Goal: Task Accomplishment & Management: Use online tool/utility

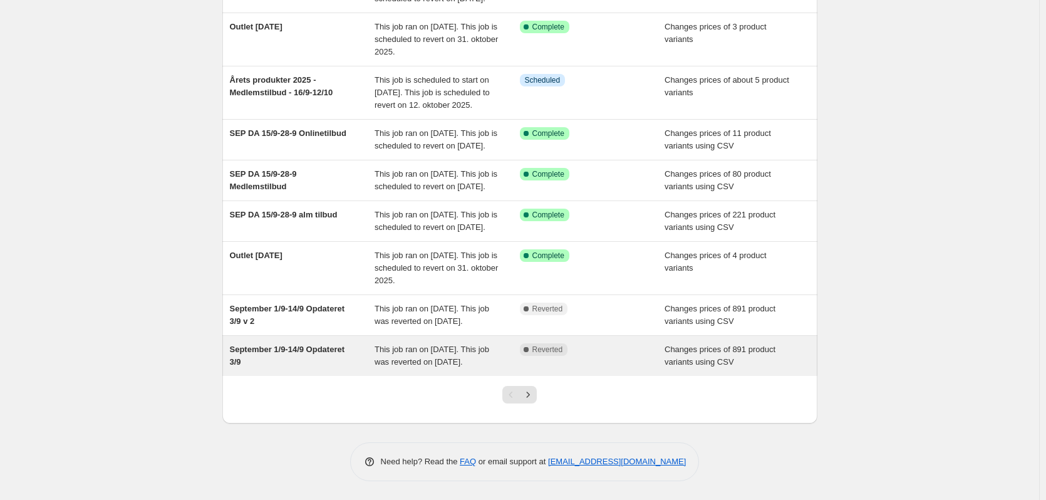
scroll to position [233, 0]
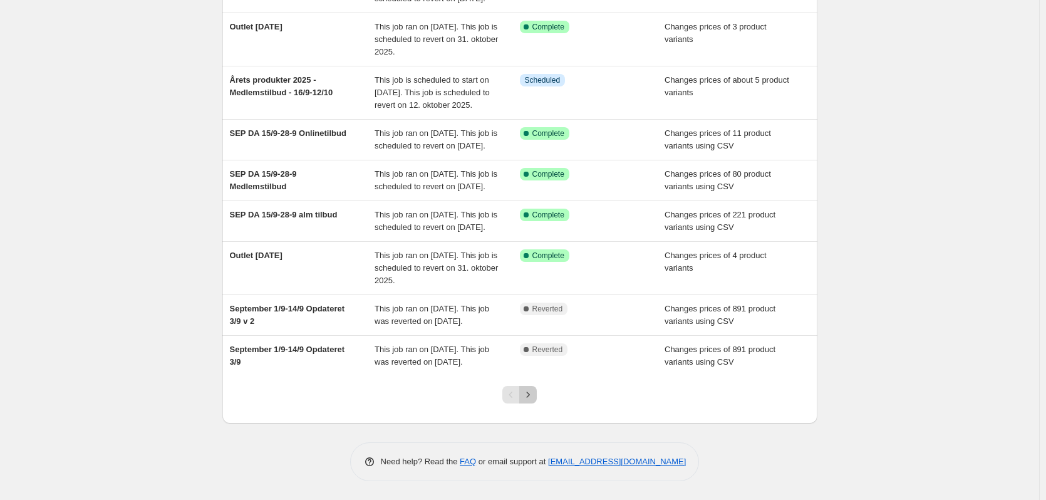
click at [534, 401] on icon "Next" at bounding box center [528, 394] width 13 height 13
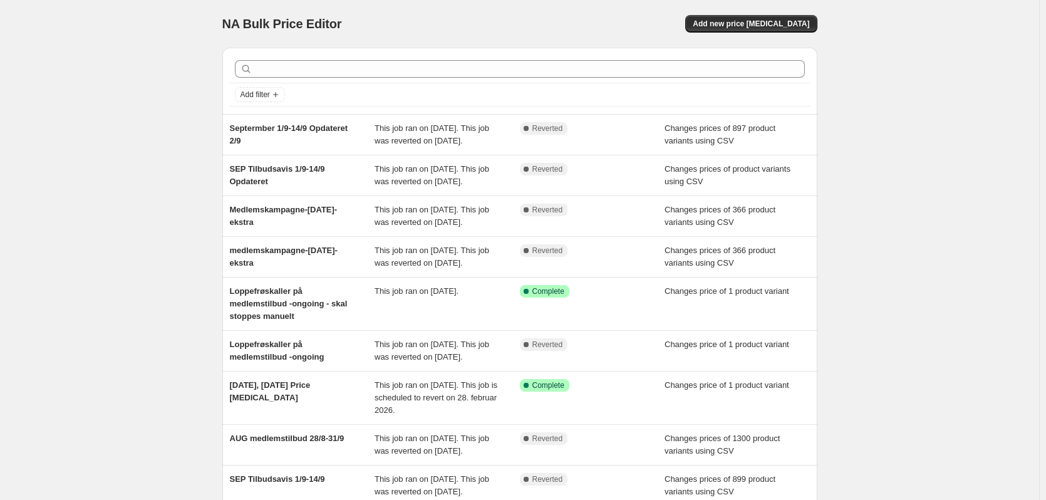
scroll to position [271, 0]
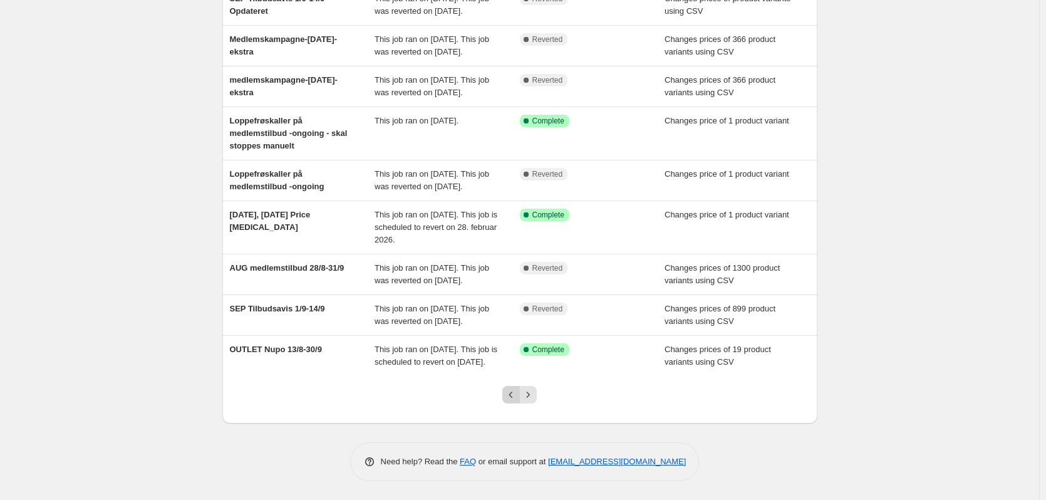
click at [511, 395] on icon "Previous" at bounding box center [511, 394] width 13 height 13
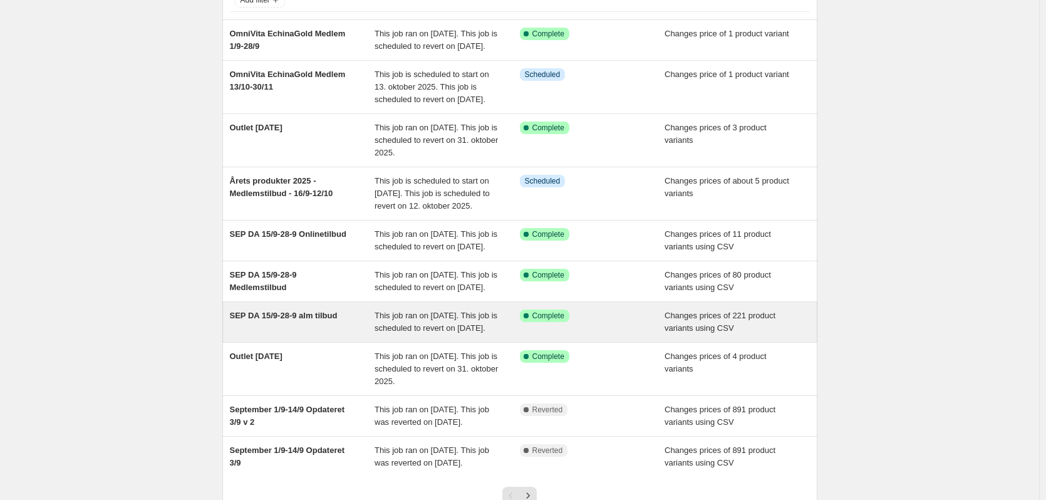
scroll to position [125, 0]
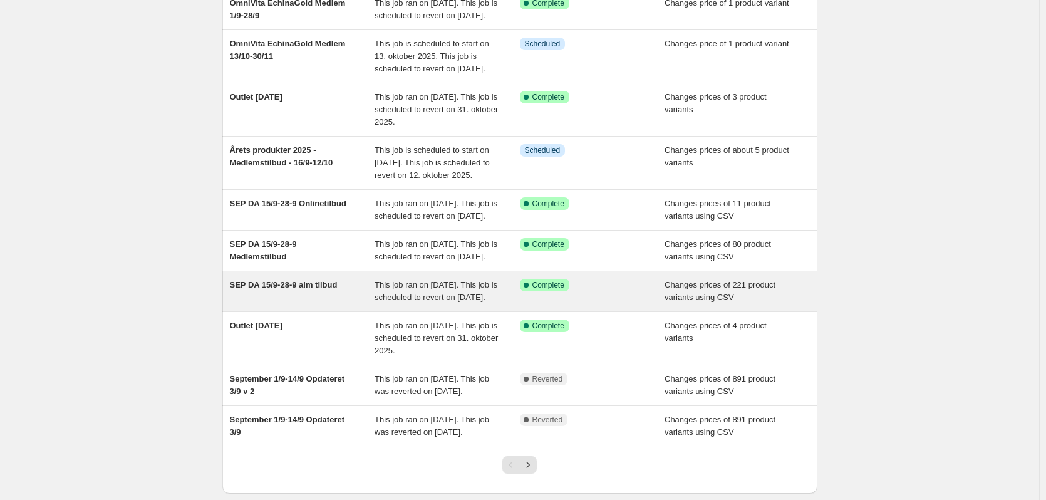
click at [323, 304] on div "SEP DA 15/9-28-9 alm tilbud" at bounding box center [302, 291] width 145 height 25
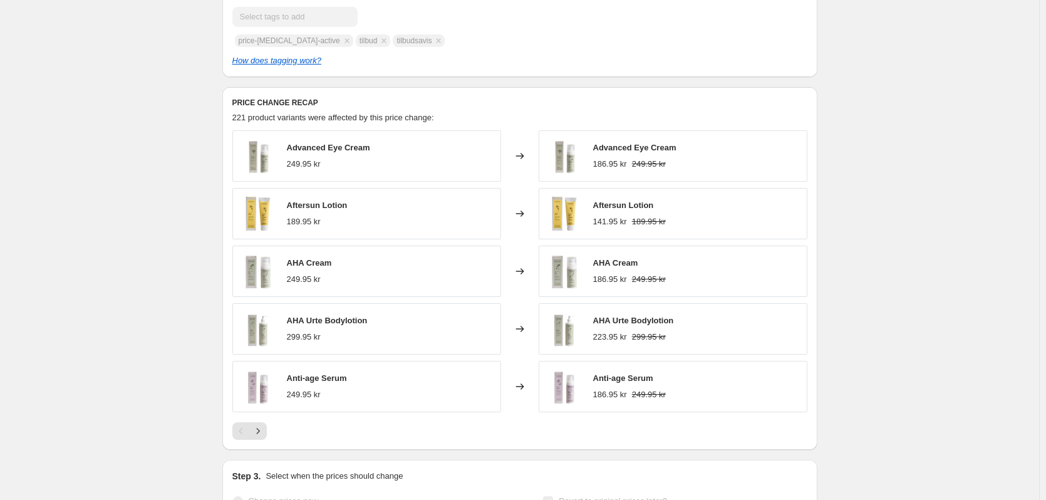
scroll to position [501, 0]
click at [263, 435] on icon "Next" at bounding box center [258, 428] width 13 height 13
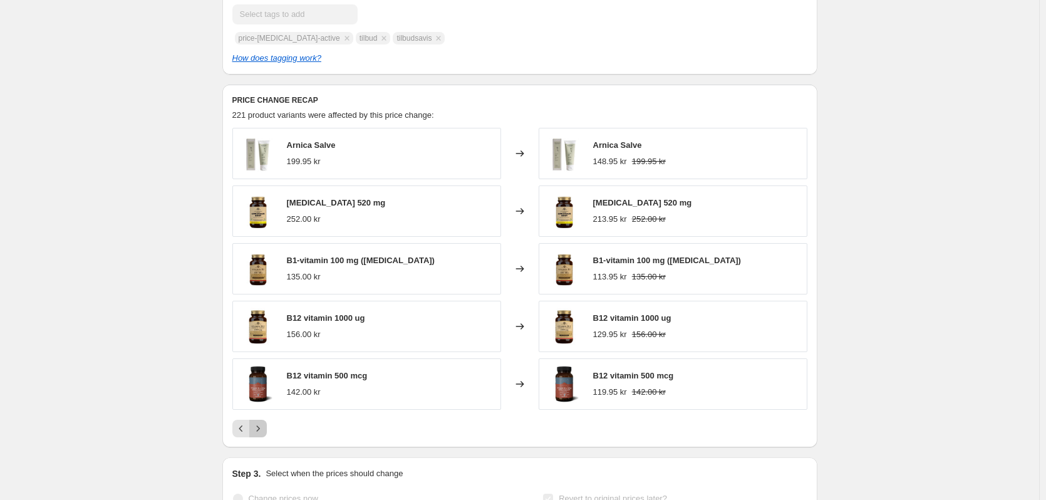
click at [263, 435] on icon "Next" at bounding box center [258, 428] width 13 height 13
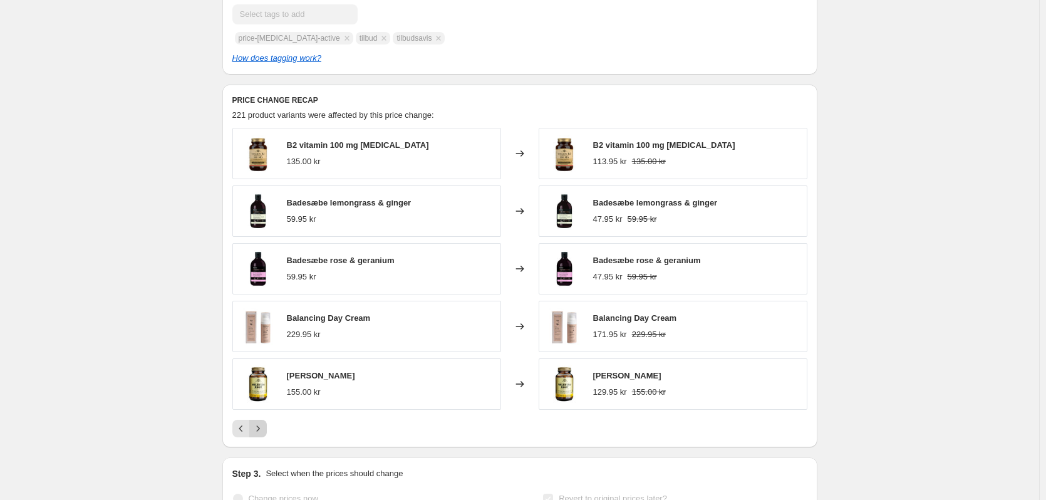
click at [263, 435] on icon "Next" at bounding box center [258, 428] width 13 height 13
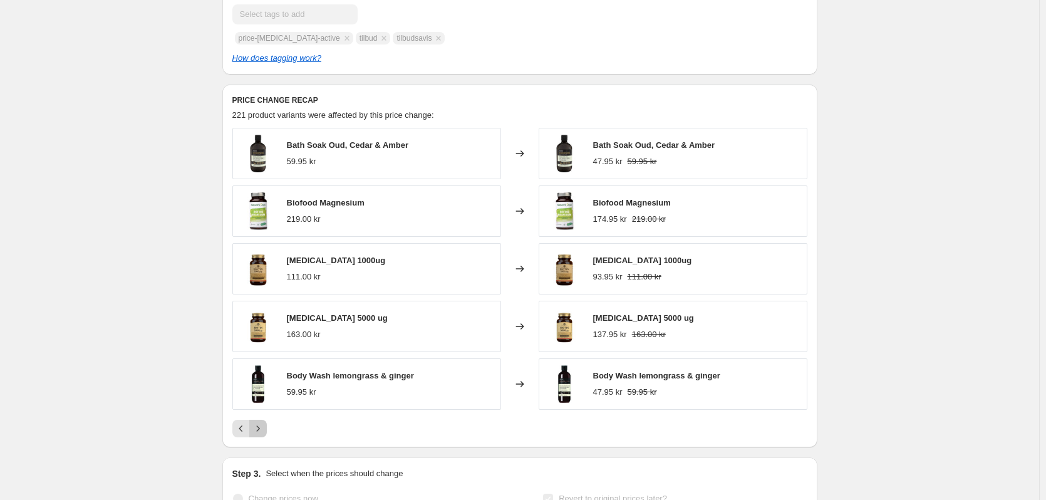
click at [263, 435] on icon "Next" at bounding box center [258, 428] width 13 height 13
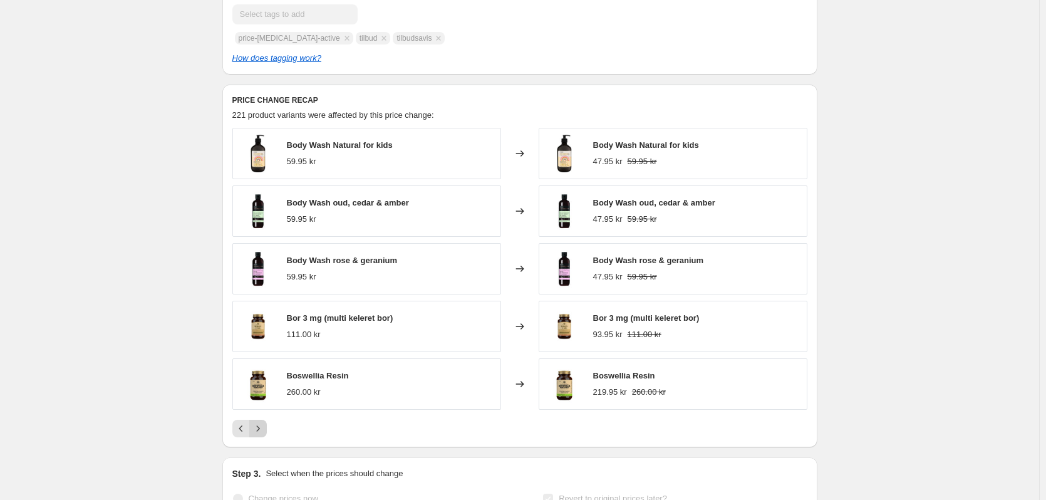
click at [263, 435] on icon "Next" at bounding box center [258, 428] width 13 height 13
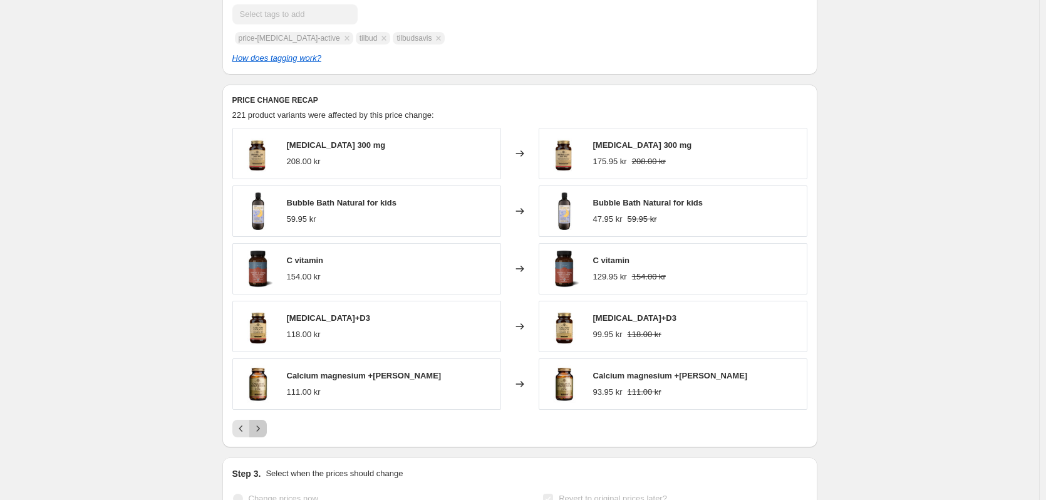
click at [263, 435] on icon "Next" at bounding box center [258, 428] width 13 height 13
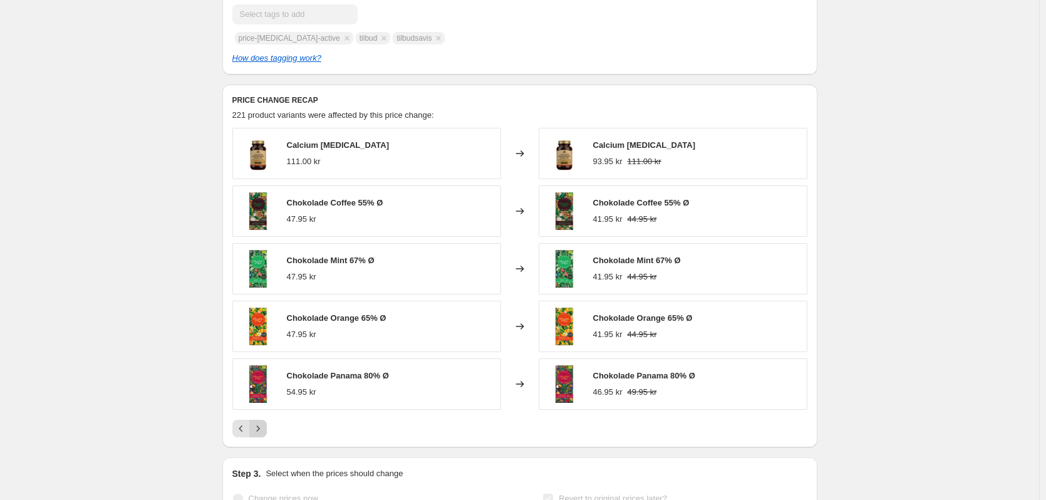
click at [263, 435] on icon "Next" at bounding box center [258, 428] width 13 height 13
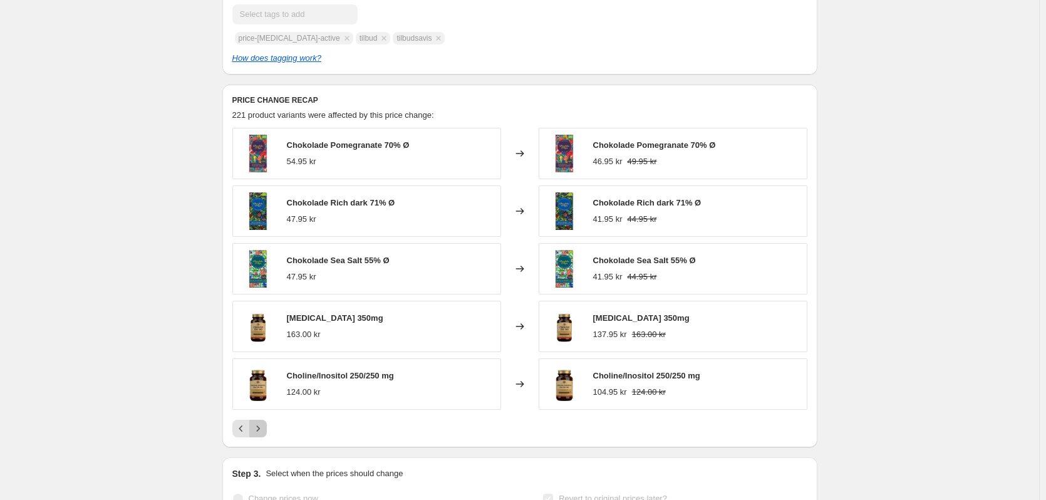
click at [263, 435] on icon "Next" at bounding box center [258, 428] width 13 height 13
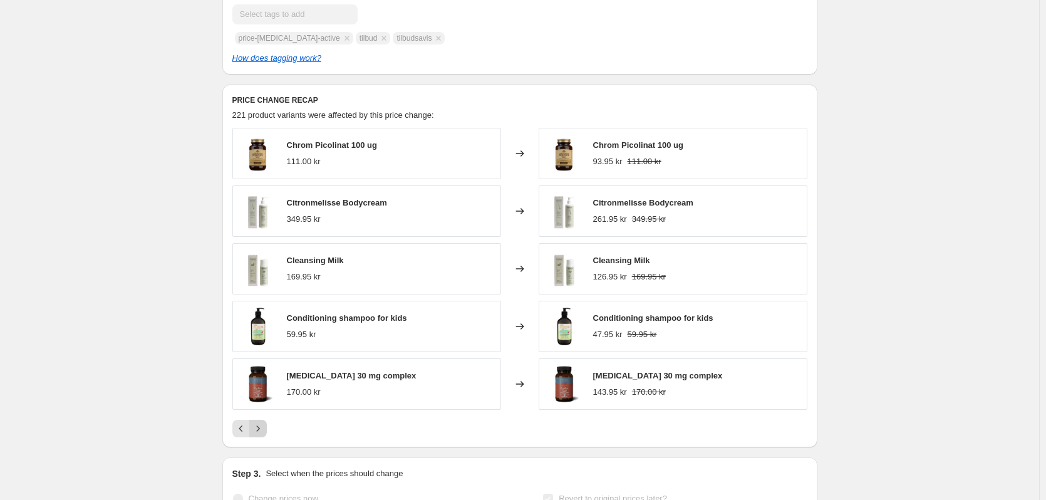
click at [263, 435] on icon "Next" at bounding box center [258, 428] width 13 height 13
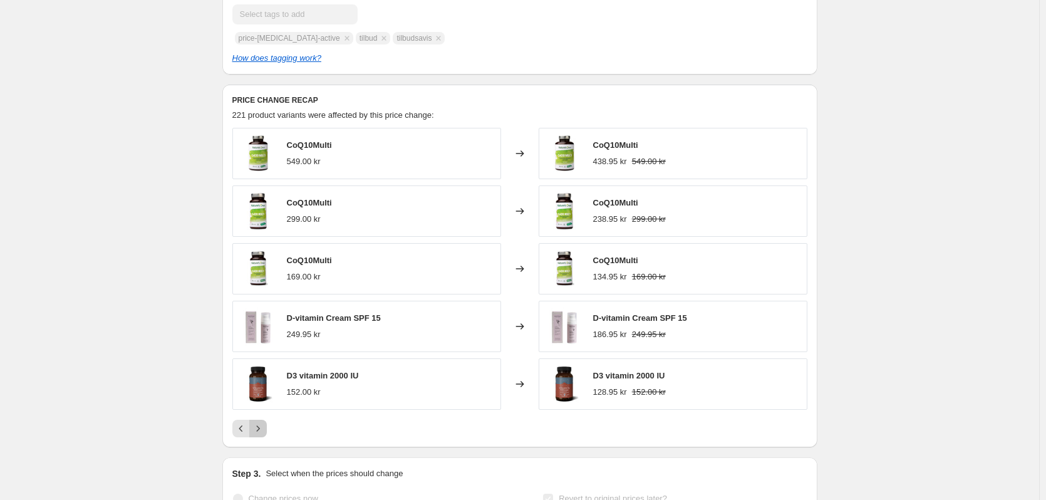
click at [263, 435] on icon "Next" at bounding box center [258, 428] width 13 height 13
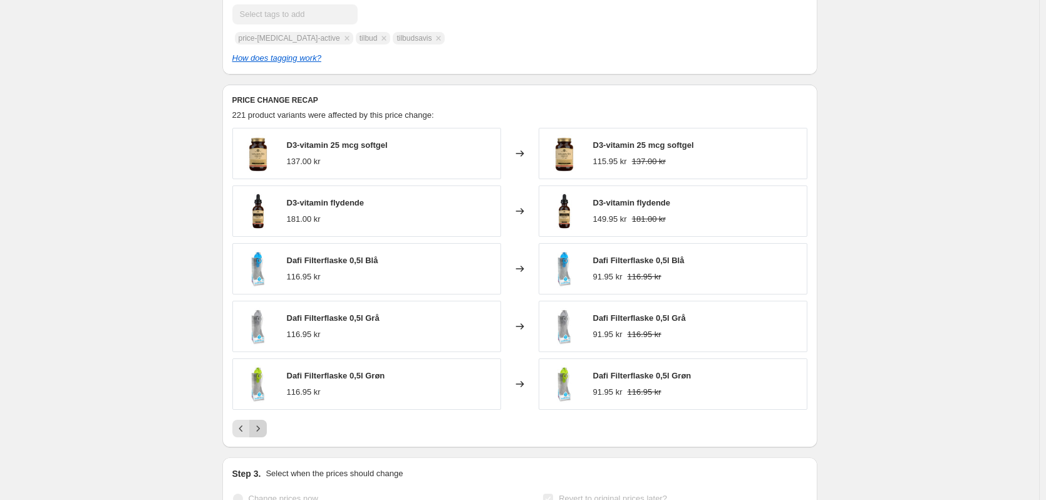
click at [263, 435] on icon "Next" at bounding box center [258, 428] width 13 height 13
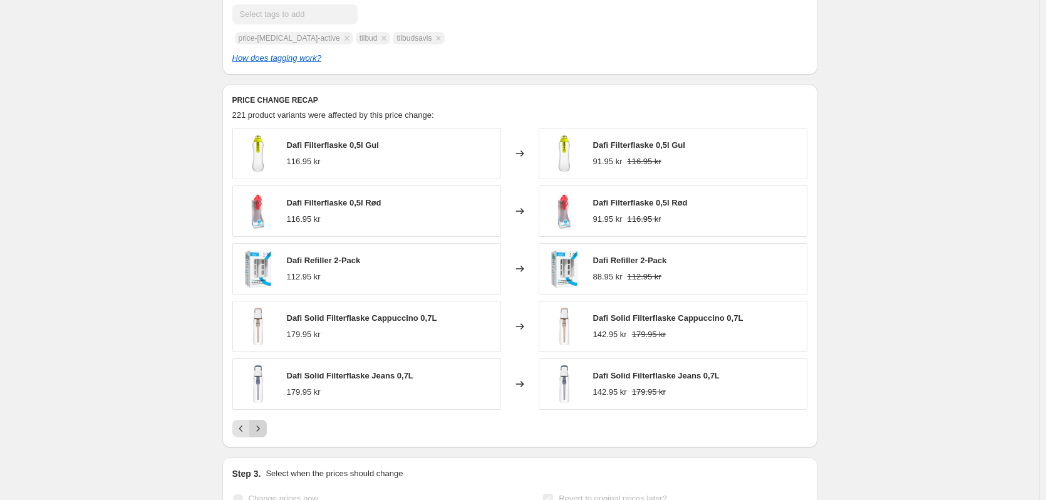
click at [263, 435] on icon "Next" at bounding box center [258, 428] width 13 height 13
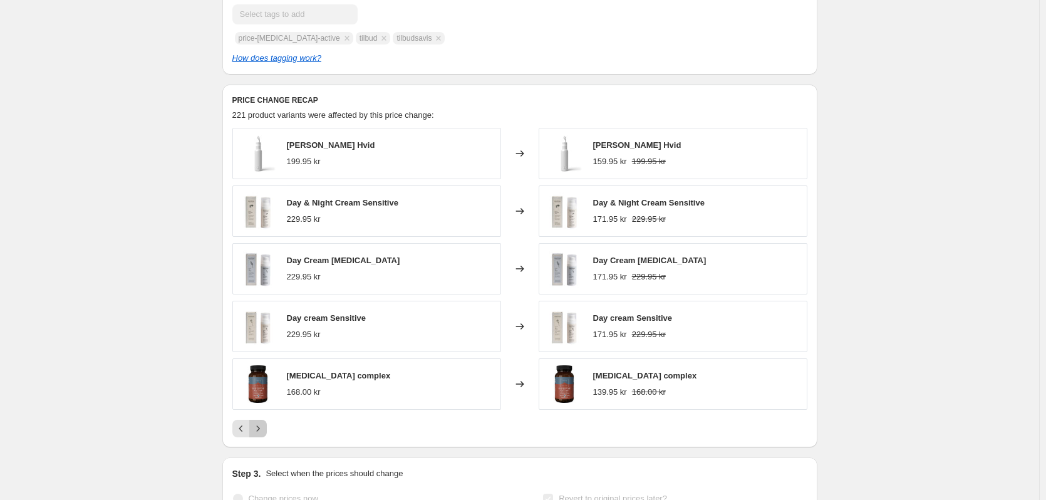
click at [263, 435] on icon "Next" at bounding box center [258, 428] width 13 height 13
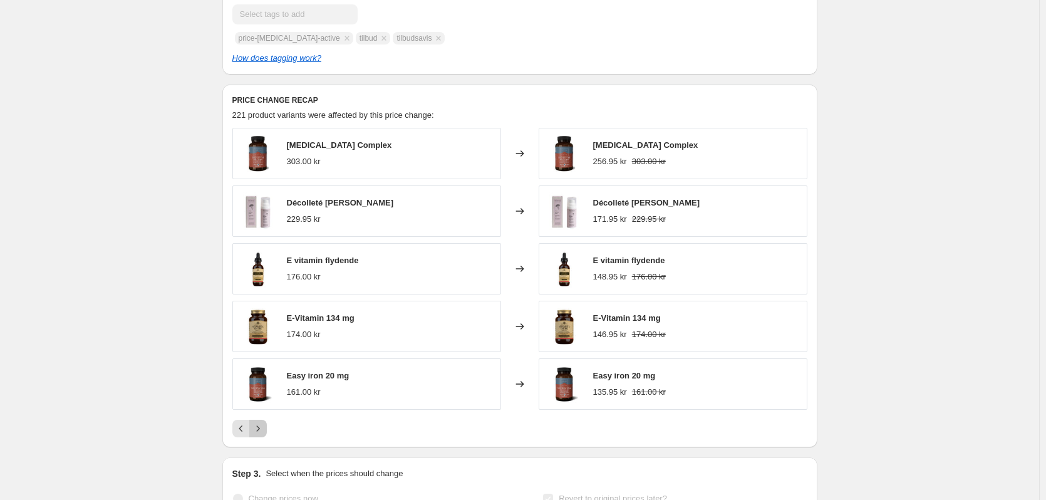
click at [263, 435] on icon "Next" at bounding box center [258, 428] width 13 height 13
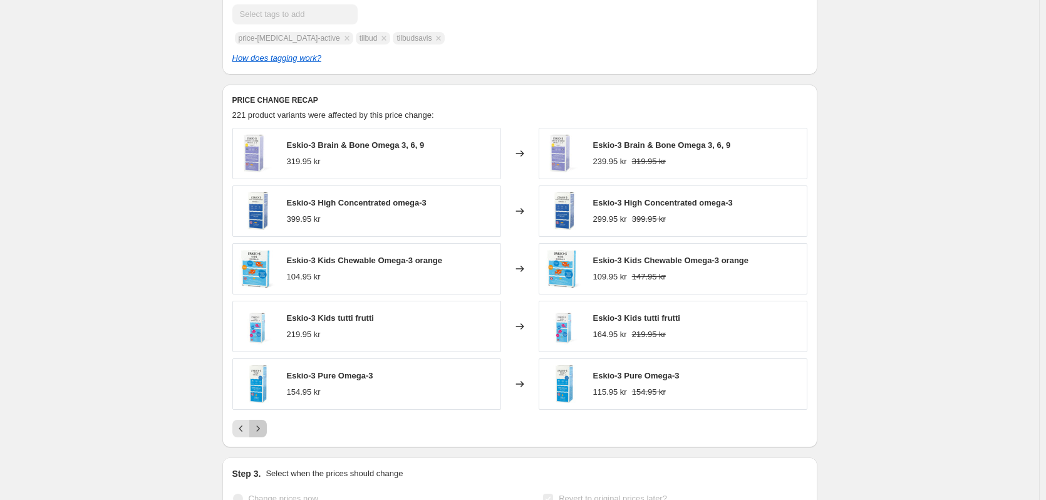
click at [263, 435] on icon "Next" at bounding box center [258, 428] width 13 height 13
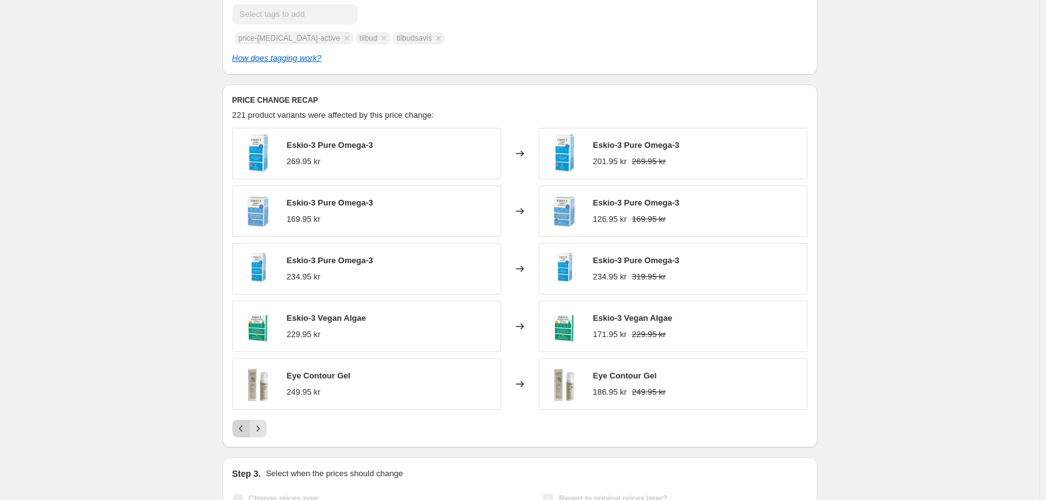
click at [247, 435] on icon "Previous" at bounding box center [241, 428] width 13 height 13
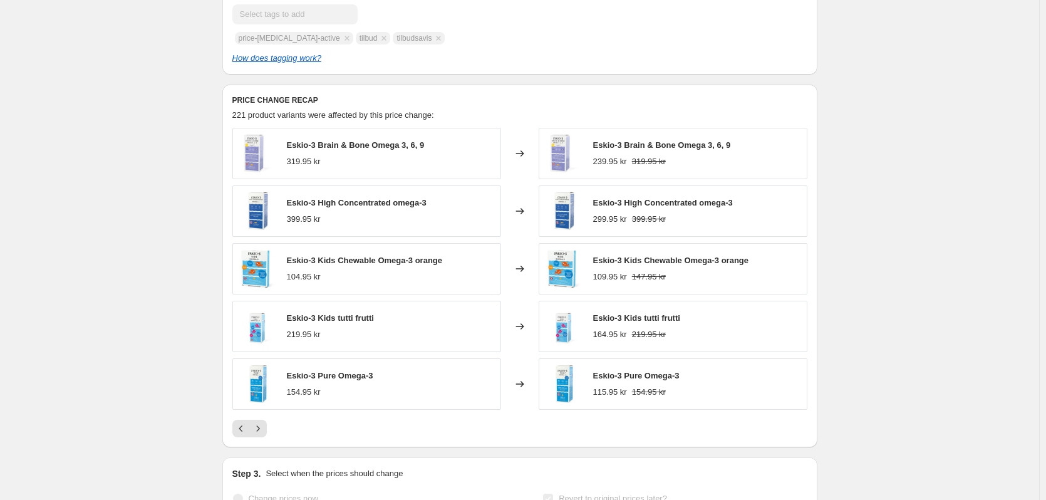
click at [353, 265] on span "Eskio-3 Kids Chewable Omega-3 orange" at bounding box center [365, 260] width 156 height 9
click at [588, 289] on div "Eskio-3 Kids Chewable Omega-3 orange 109.95 kr 147.95 kr" at bounding box center [673, 268] width 269 height 51
drag, startPoint x: 522, startPoint y: 283, endPoint x: 633, endPoint y: 288, distance: 110.4
click at [524, 275] on icon at bounding box center [520, 268] width 13 height 13
click at [636, 283] on strike "147.95 kr" at bounding box center [649, 277] width 34 height 13
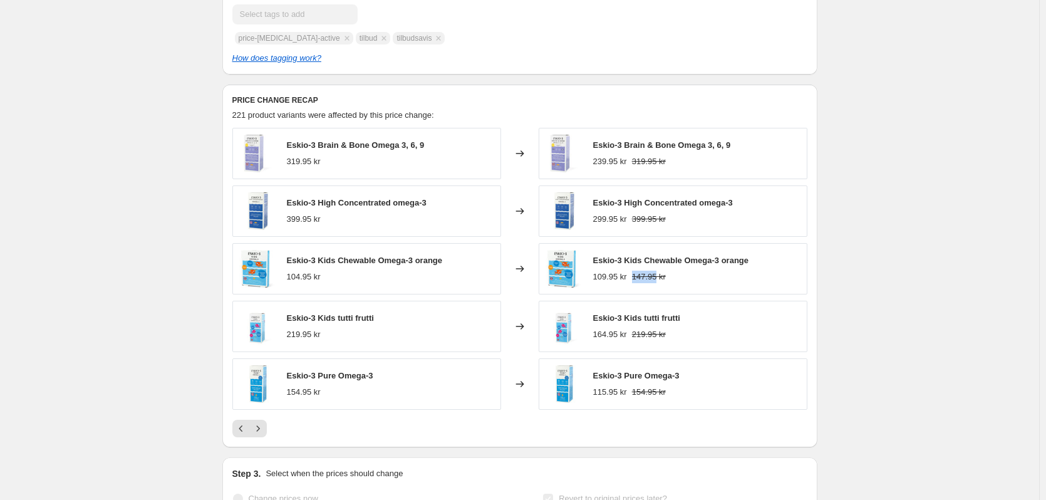
click at [637, 283] on strike "147.95 kr" at bounding box center [649, 277] width 34 height 13
click at [688, 265] on span "Eskio-3 Kids Chewable Omega-3 orange" at bounding box center [671, 260] width 156 height 9
click at [264, 435] on icon "Next" at bounding box center [258, 428] width 13 height 13
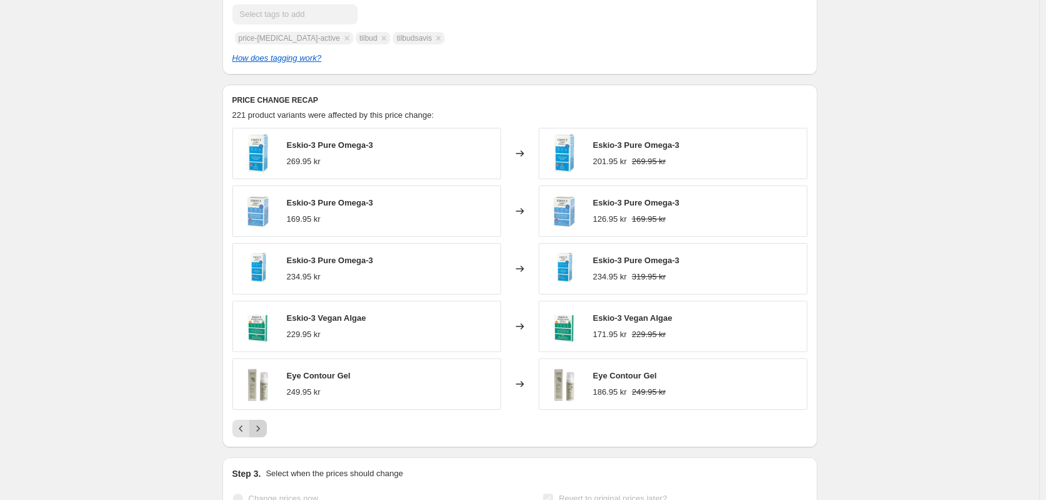
click at [264, 435] on icon "Next" at bounding box center [258, 428] width 13 height 13
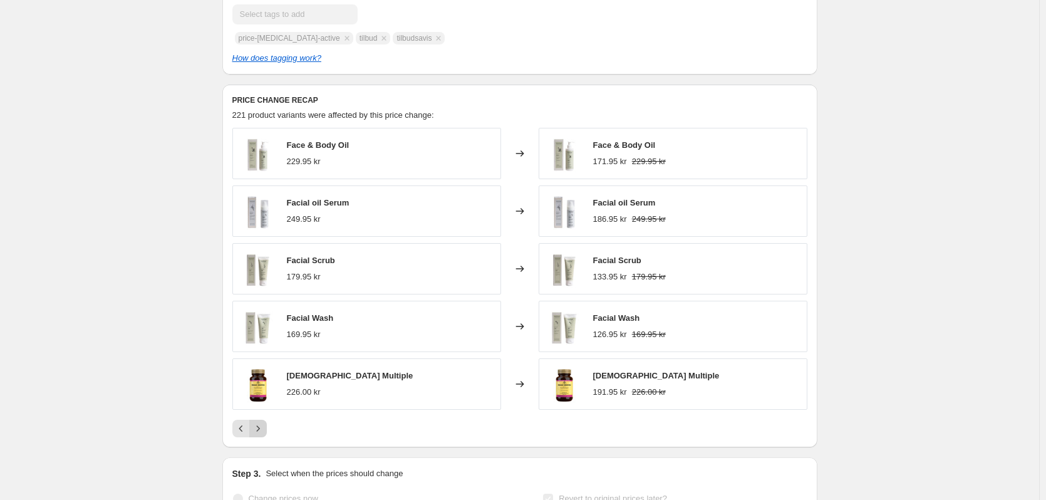
click at [264, 435] on icon "Next" at bounding box center [258, 428] width 13 height 13
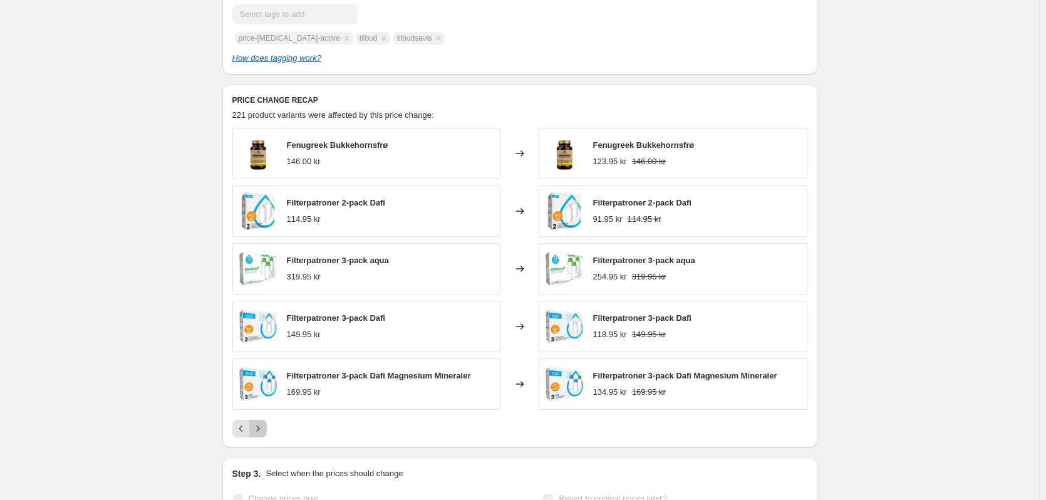
click at [264, 435] on icon "Next" at bounding box center [258, 428] width 13 height 13
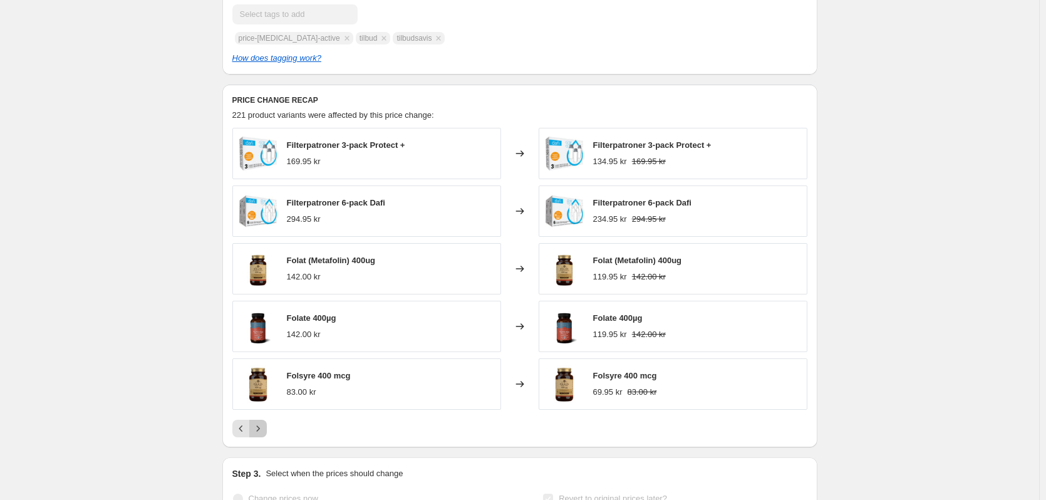
click at [264, 435] on icon "Next" at bounding box center [258, 428] width 13 height 13
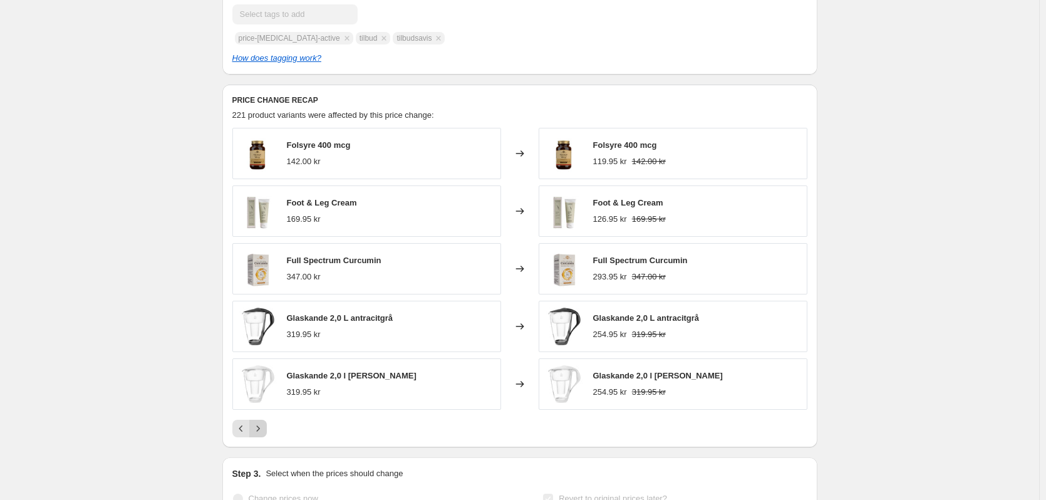
click at [264, 435] on icon "Next" at bounding box center [258, 428] width 13 height 13
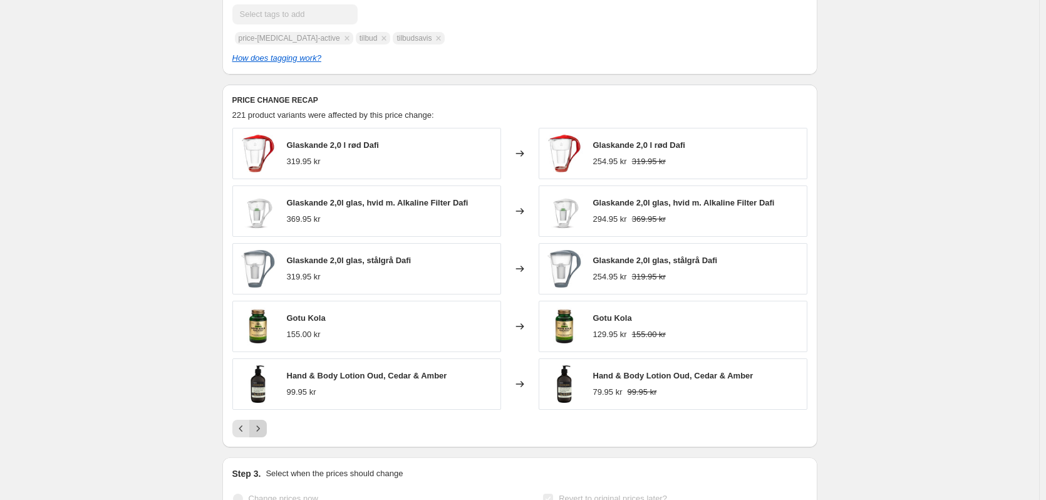
click at [264, 435] on icon "Next" at bounding box center [258, 428] width 13 height 13
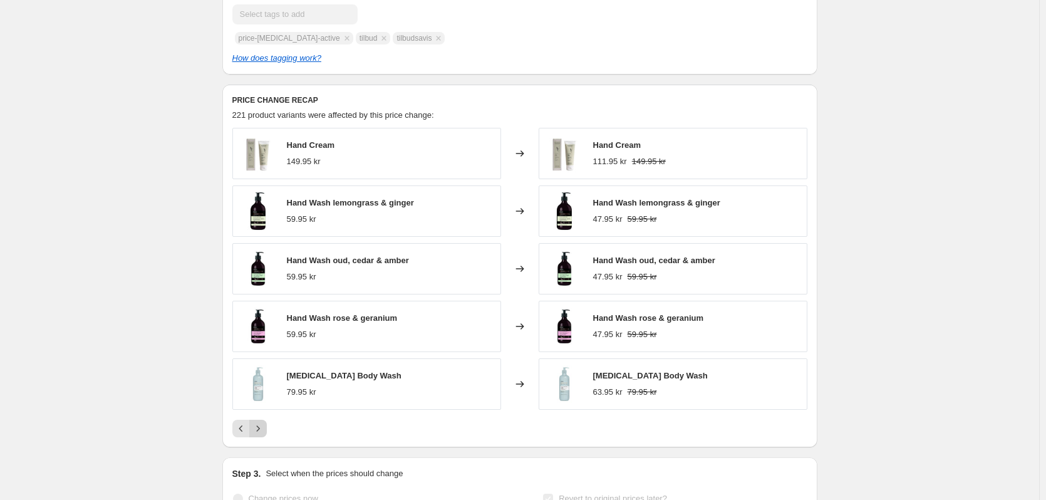
click at [264, 435] on icon "Next" at bounding box center [258, 428] width 13 height 13
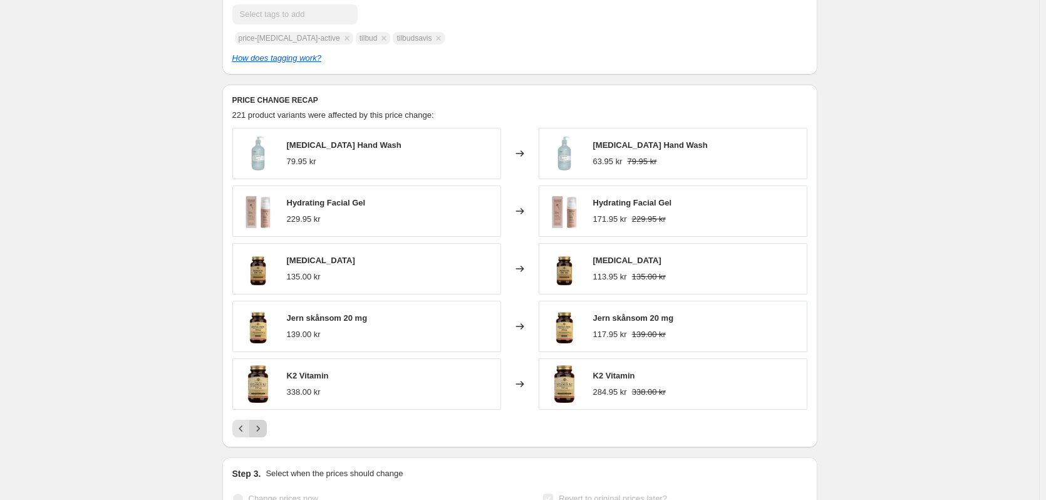
click at [264, 435] on icon "Next" at bounding box center [258, 428] width 13 height 13
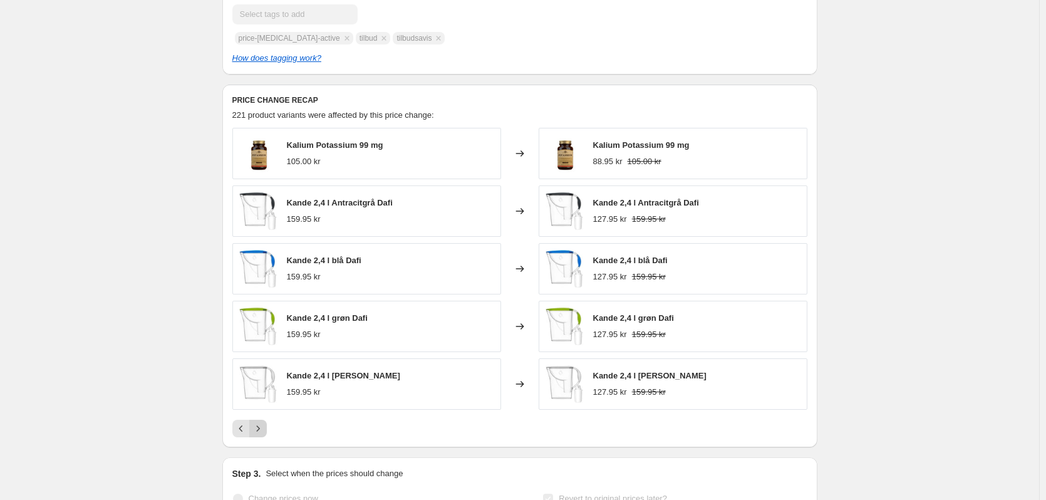
click at [264, 435] on icon "Next" at bounding box center [258, 428] width 13 height 13
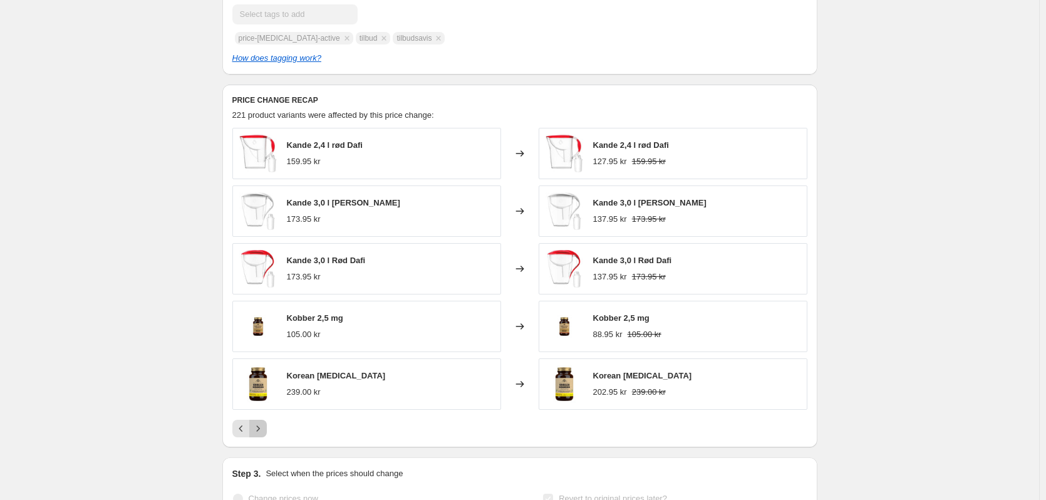
click at [264, 435] on icon "Next" at bounding box center [258, 428] width 13 height 13
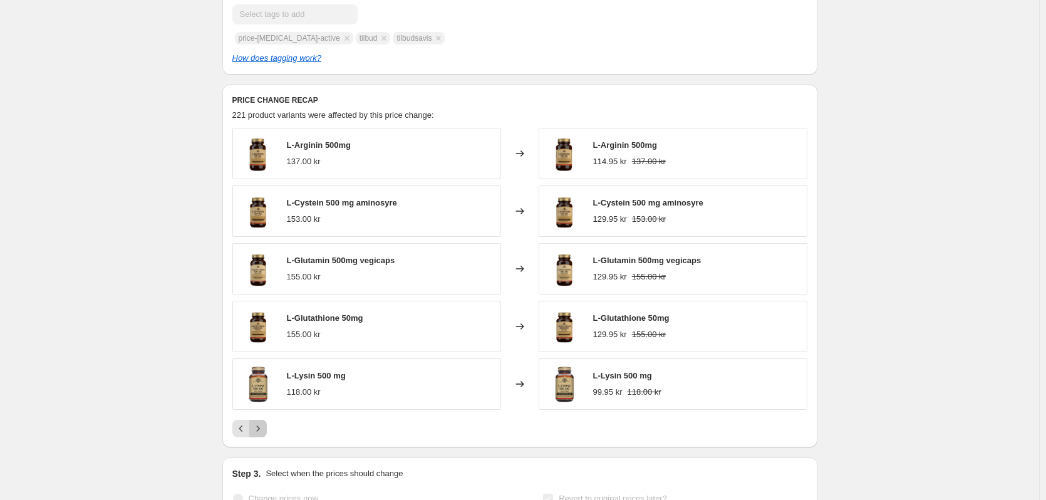
click at [264, 435] on icon "Next" at bounding box center [258, 428] width 13 height 13
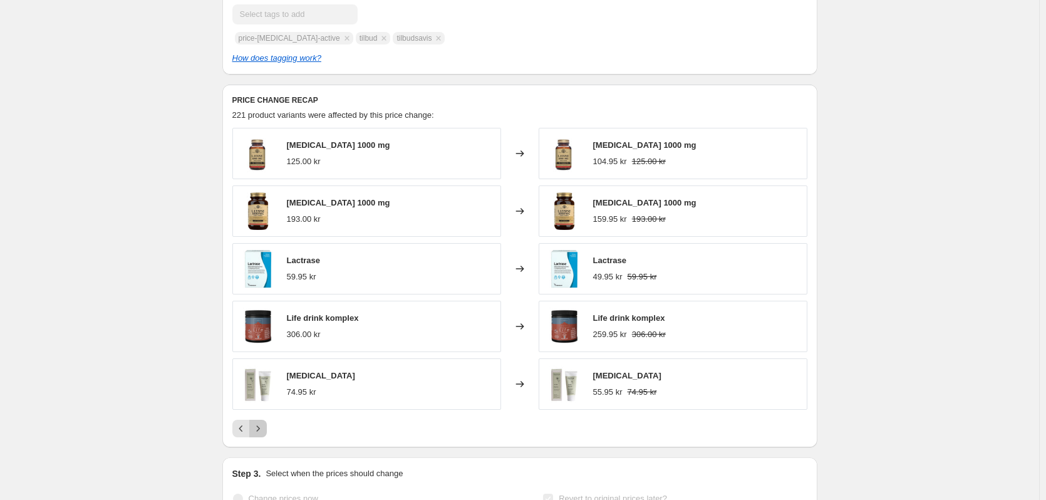
click at [264, 435] on icon "Next" at bounding box center [258, 428] width 13 height 13
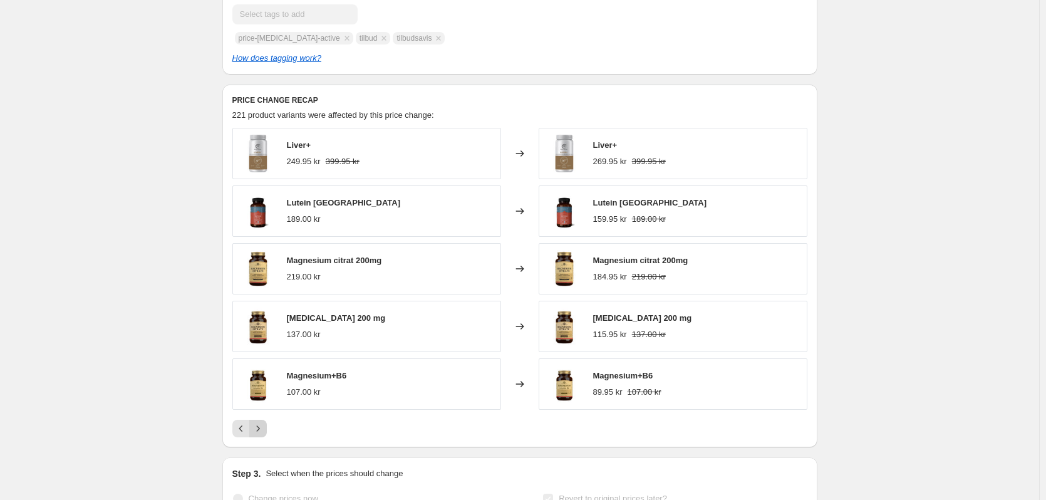
click at [264, 435] on icon "Next" at bounding box center [258, 428] width 13 height 13
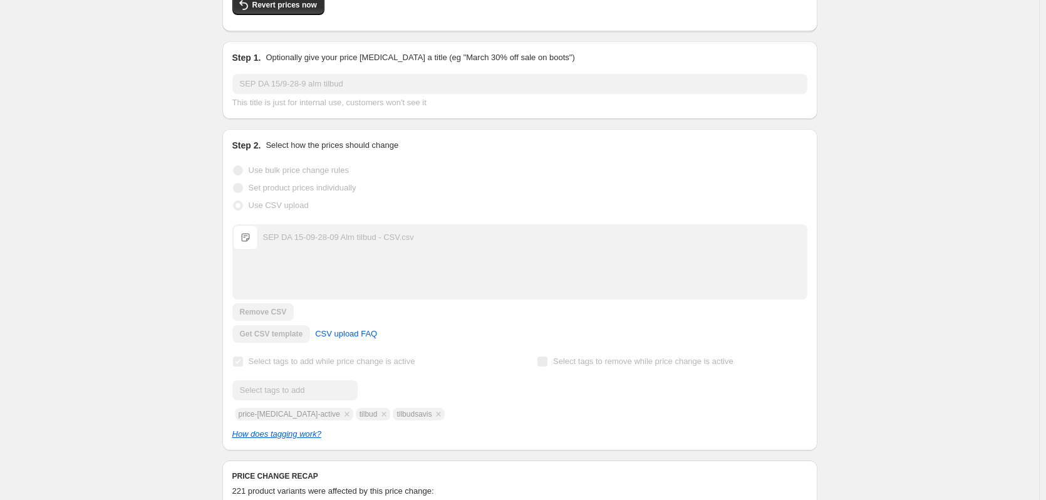
scroll to position [0, 0]
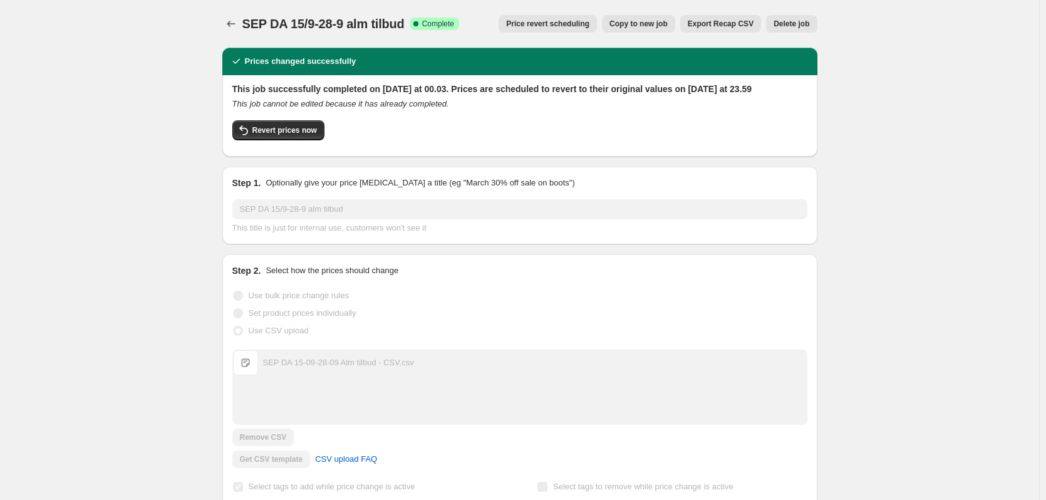
drag, startPoint x: 187, startPoint y: 149, endPoint x: 262, endPoint y: 152, distance: 75.2
click at [279, 135] on span "Revert prices now" at bounding box center [284, 130] width 65 height 10
checkbox input "false"
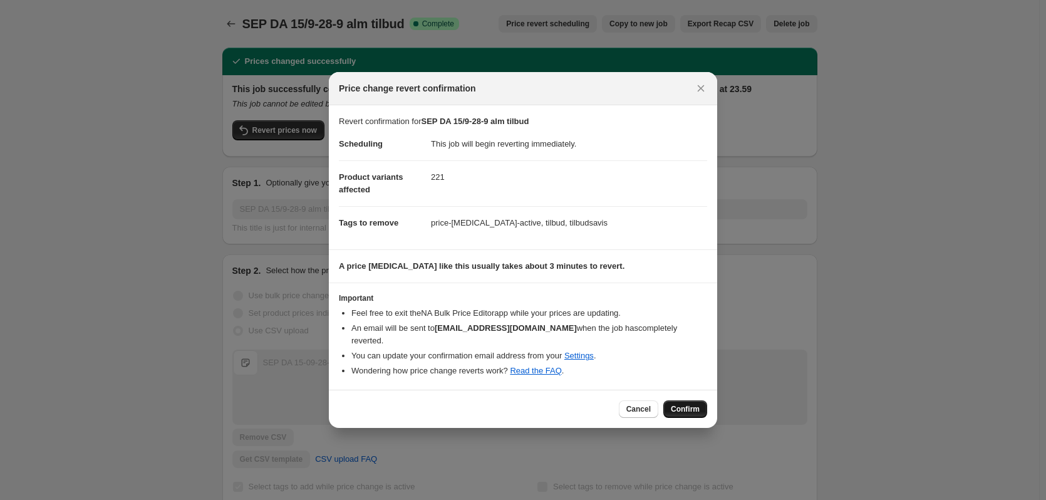
click at [687, 404] on span "Confirm" at bounding box center [685, 409] width 29 height 10
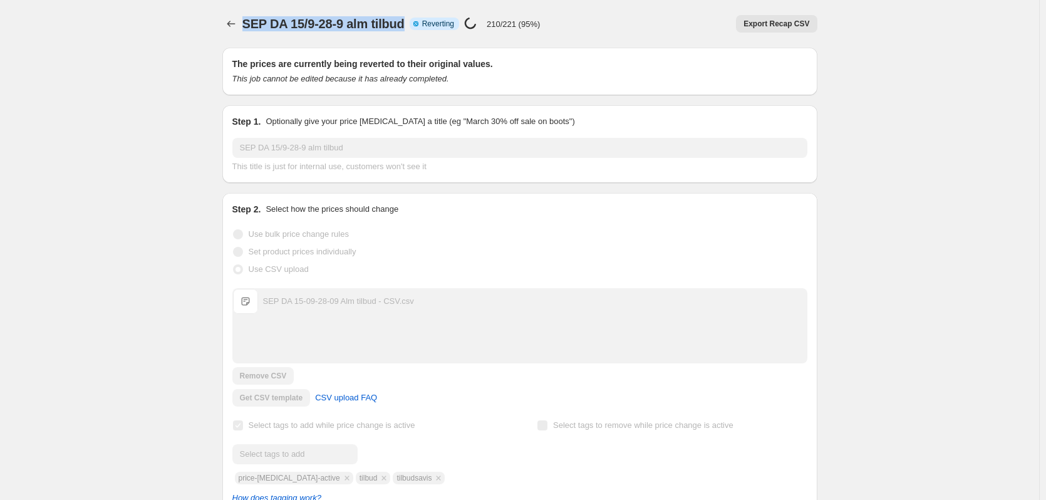
drag, startPoint x: 413, startPoint y: 26, endPoint x: 244, endPoint y: 21, distance: 169.2
click at [244, 21] on div "SEP DA 15/9-28-9 alm tilbud Info Partially complete Reverting Price [MEDICAL_DA…" at bounding box center [519, 24] width 595 height 18
copy span "SEP DA 15/9-28-9 alm tilbud"
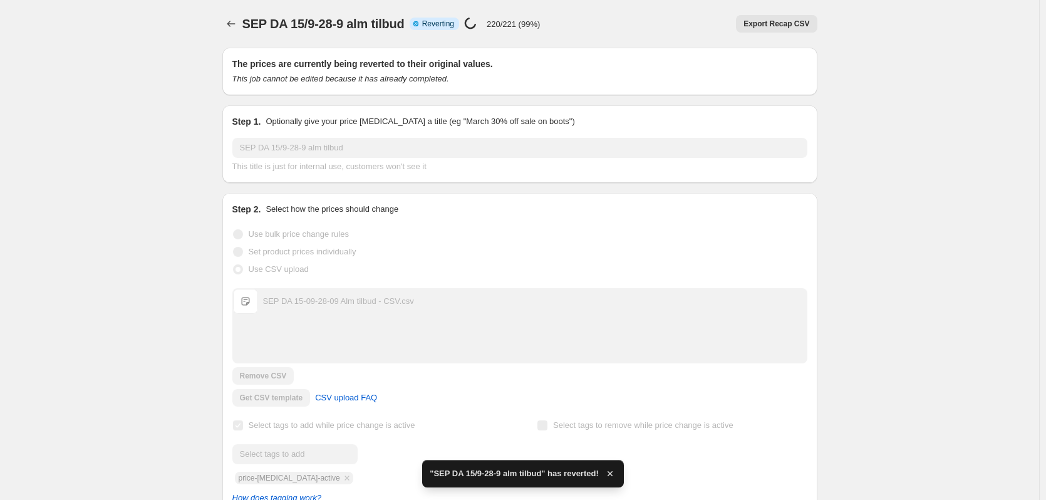
checkbox input "true"
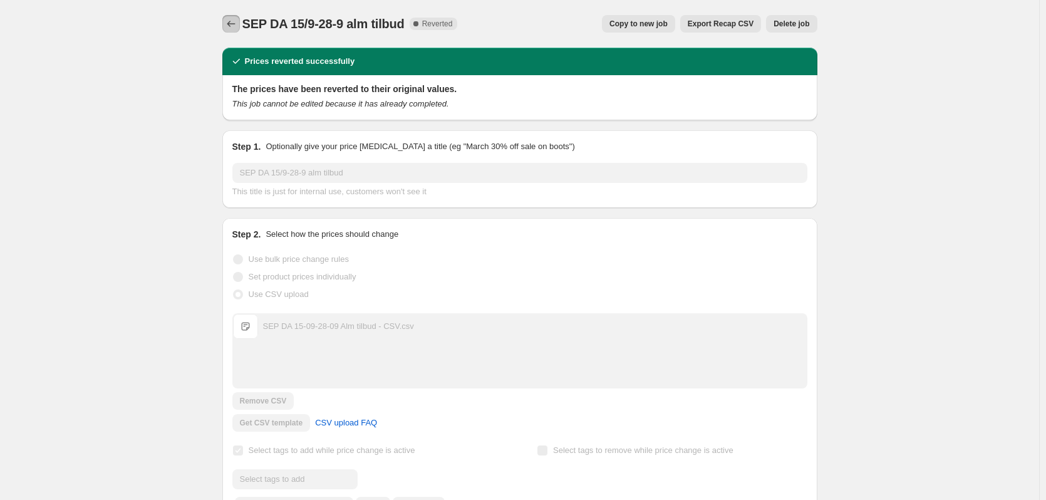
click at [231, 24] on icon "Price change jobs" at bounding box center [231, 24] width 8 height 6
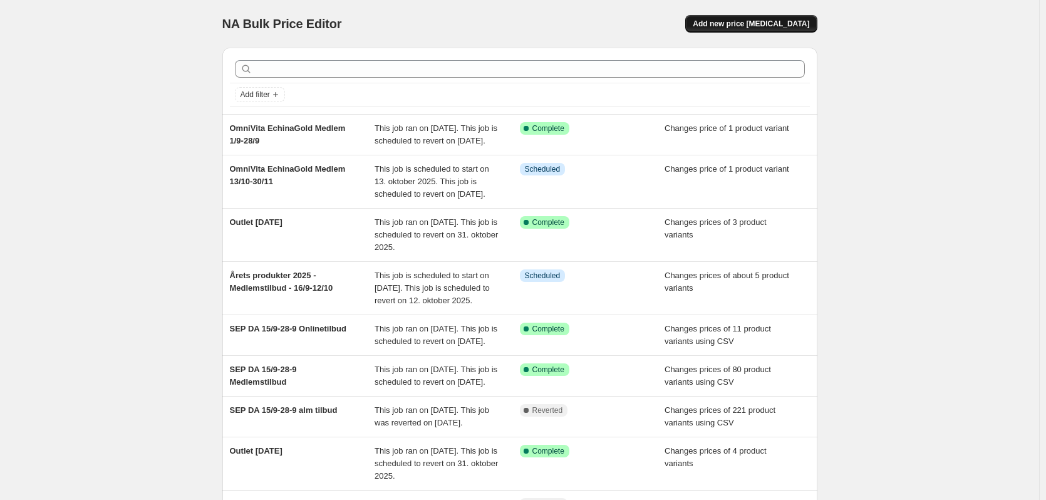
click at [759, 18] on button "Add new price [MEDICAL_DATA]" at bounding box center [751, 24] width 132 height 18
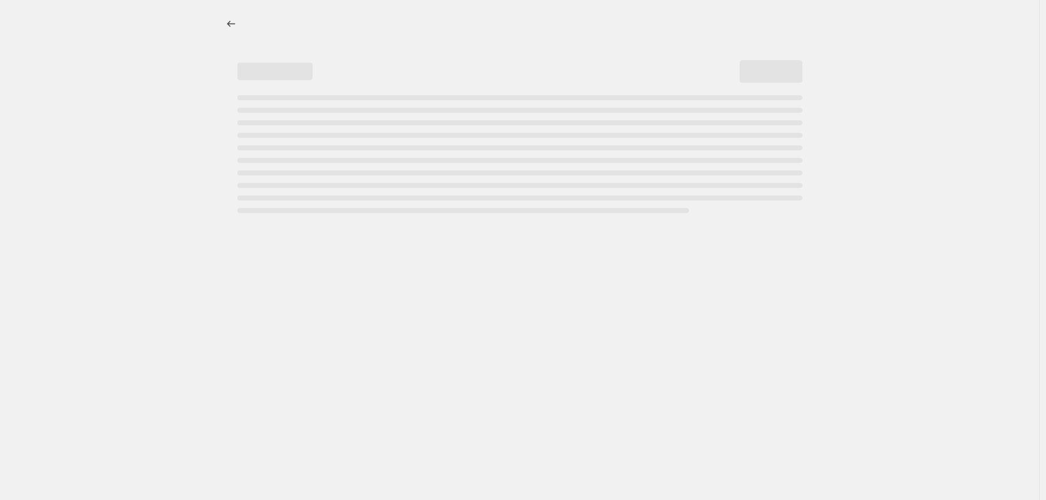
select select "percentage"
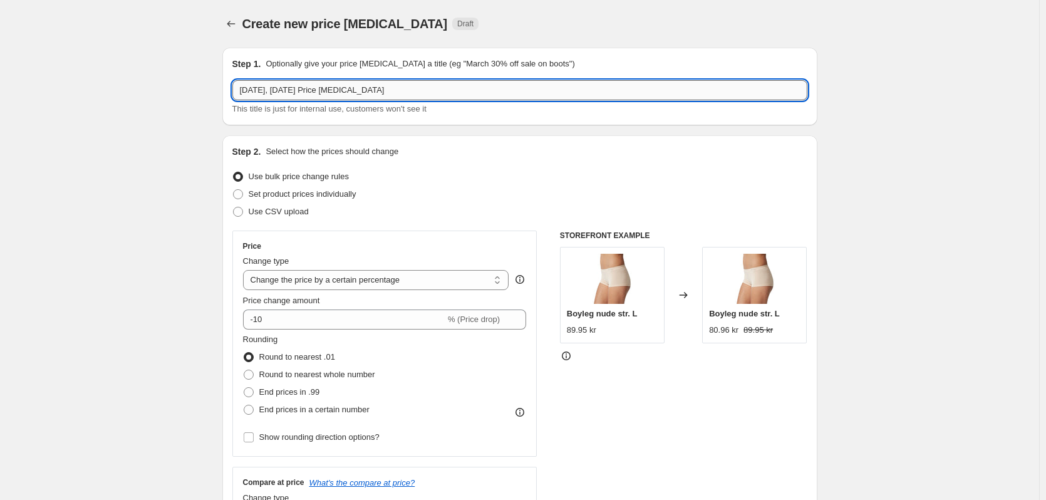
click at [304, 91] on input "[DATE], [DATE] Price [MEDICAL_DATA]" at bounding box center [519, 90] width 575 height 20
click at [305, 91] on input "[DATE], [DATE] Price [MEDICAL_DATA]" at bounding box center [519, 90] width 575 height 20
paste input "SEP DA 15/9-28-9 alm tilbud"
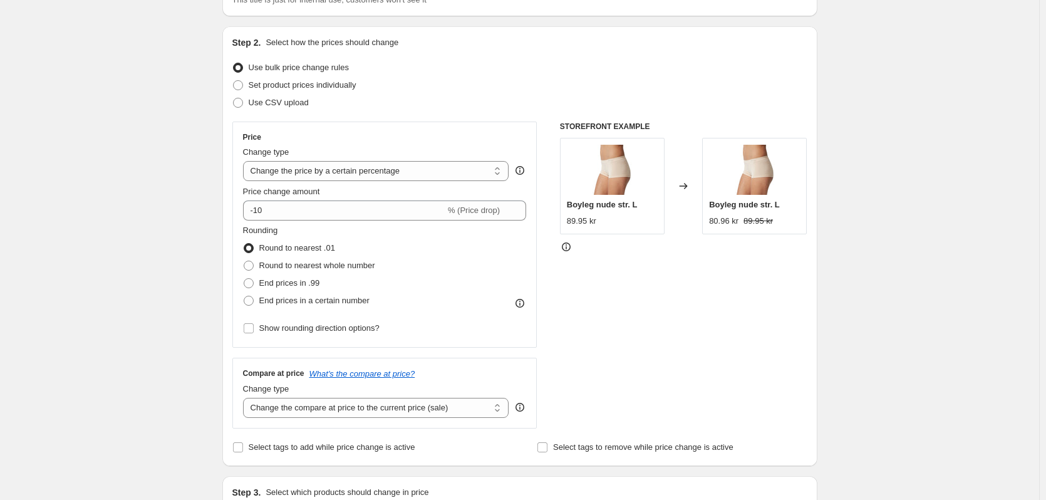
scroll to position [125, 0]
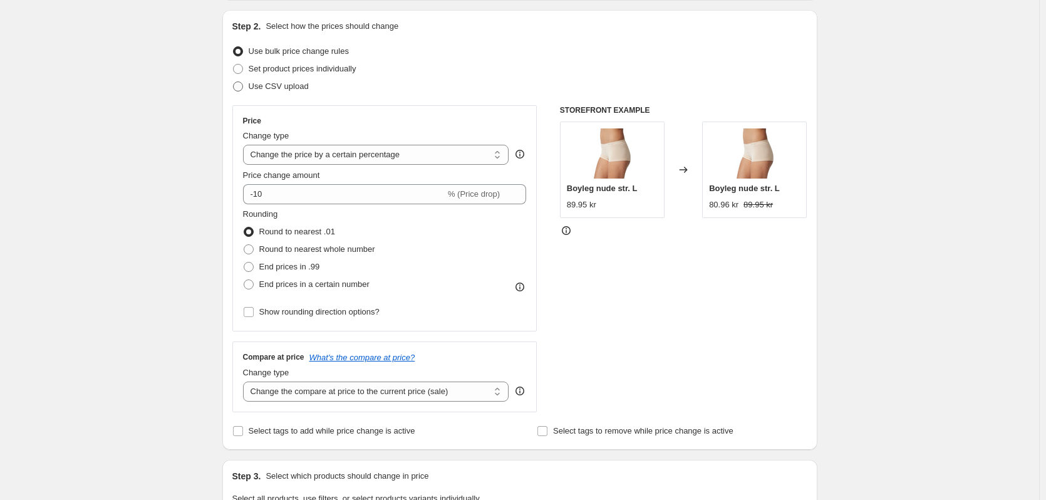
type input "SEP DA 15/9-28-9 alm tilbud - Minus FGP"
click at [277, 90] on span "Use CSV upload" at bounding box center [279, 85] width 60 height 9
click at [234, 82] on input "Use CSV upload" at bounding box center [233, 81] width 1 height 1
radio input "true"
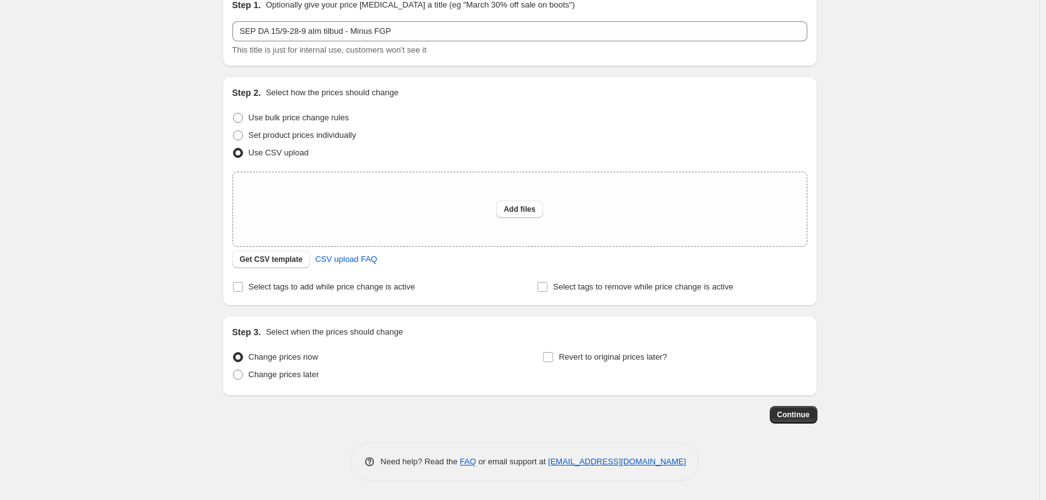
scroll to position [59, 0]
click at [510, 210] on span "Add files" at bounding box center [520, 209] width 32 height 10
type input "C:\fakepath\SEP DA 15-09-28-09 Alm tilbud - FGP CSV.csv"
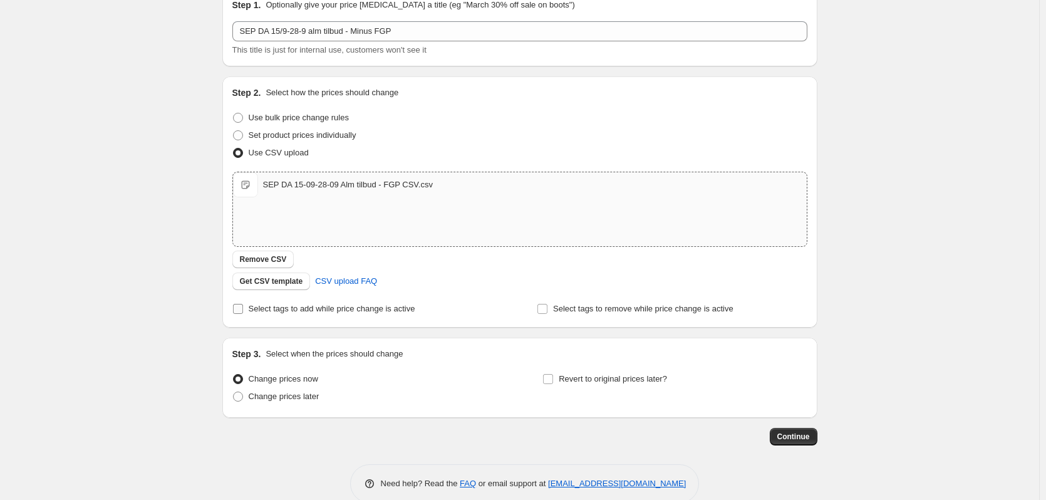
click at [262, 309] on span "Select tags to add while price change is active" at bounding box center [332, 308] width 167 height 9
click at [243, 309] on input "Select tags to add while price change is active" at bounding box center [238, 309] width 10 height 10
checkbox input "true"
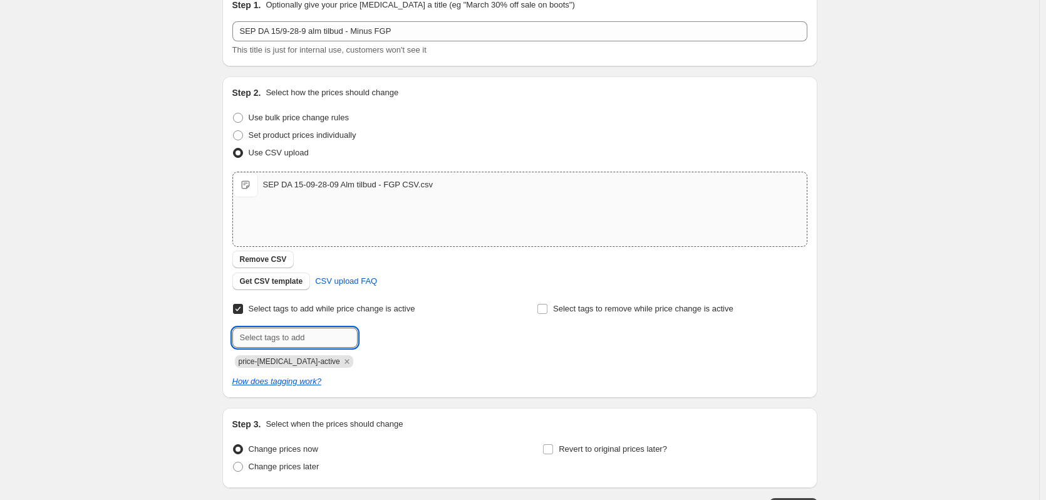
click at [285, 343] on input "text" at bounding box center [294, 338] width 125 height 20
type input "tilbudsavis"
click at [398, 336] on span "tilbudsavis" at bounding box center [404, 336] width 39 height 9
click at [319, 338] on input "text" at bounding box center [294, 338] width 125 height 20
type input "tilbud"
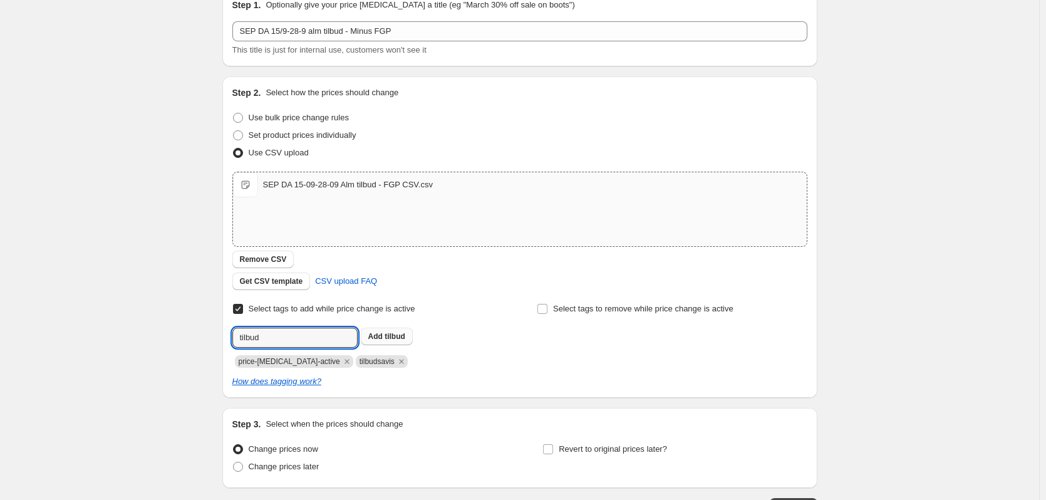
click at [394, 333] on span "tilbud" at bounding box center [395, 336] width 21 height 9
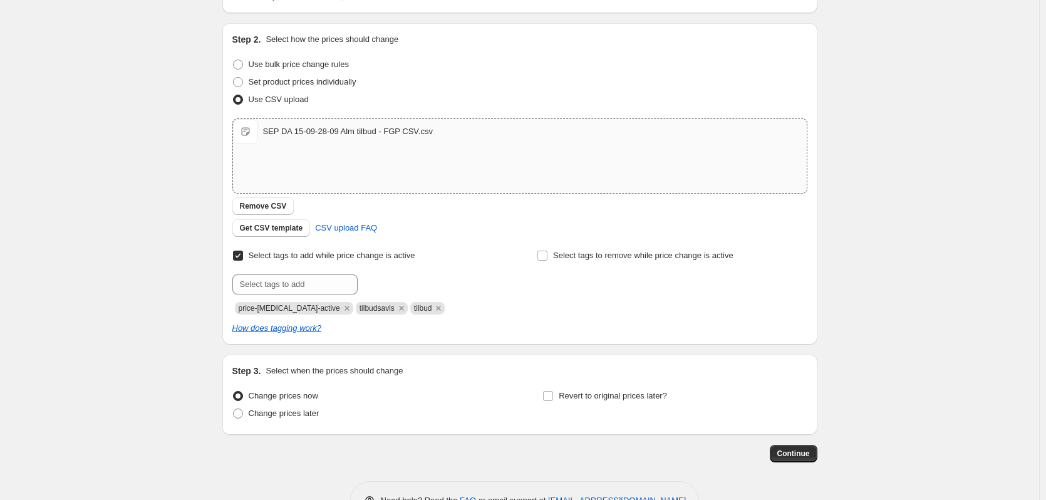
scroll to position [151, 0]
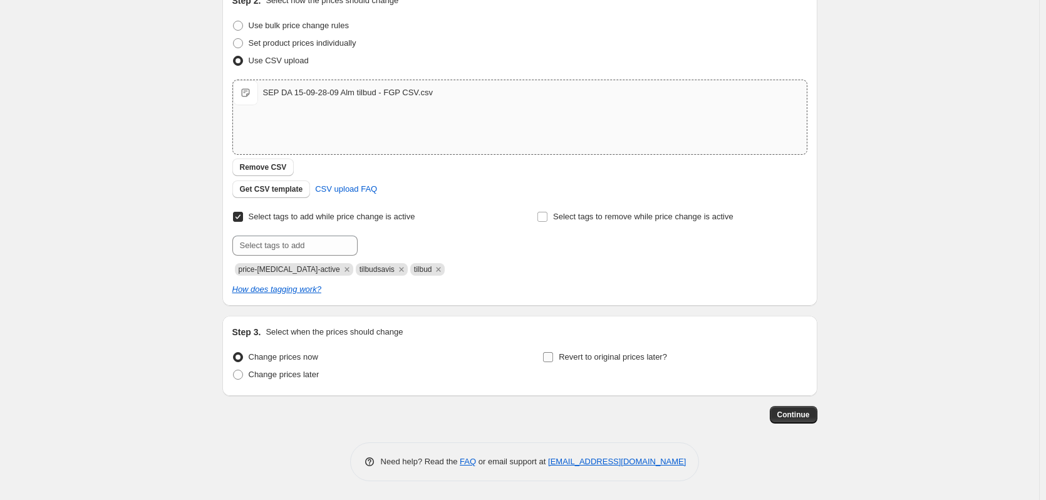
drag, startPoint x: 553, startPoint y: 358, endPoint x: 581, endPoint y: 358, distance: 28.2
click at [552, 358] on input "Revert to original prices later?" at bounding box center [548, 357] width 10 height 10
checkbox input "true"
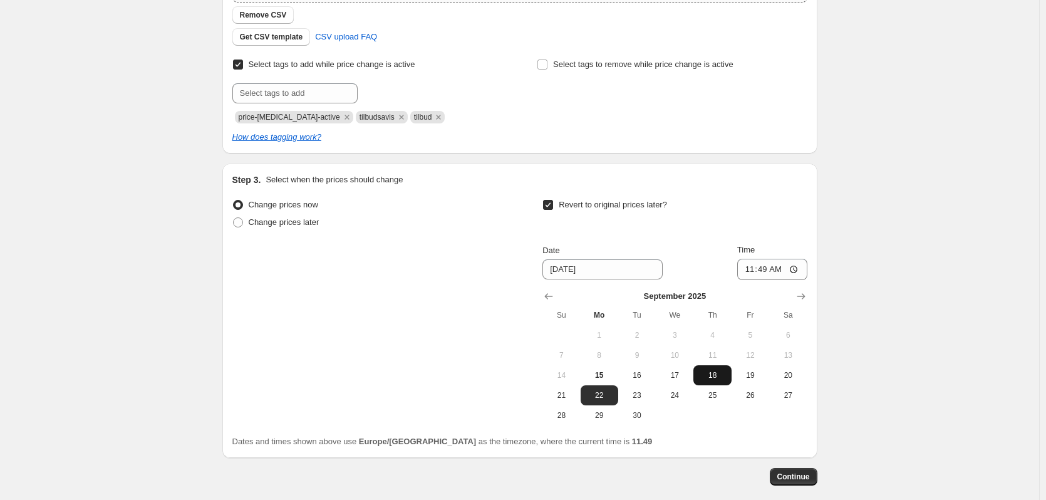
scroll to position [339, 0]
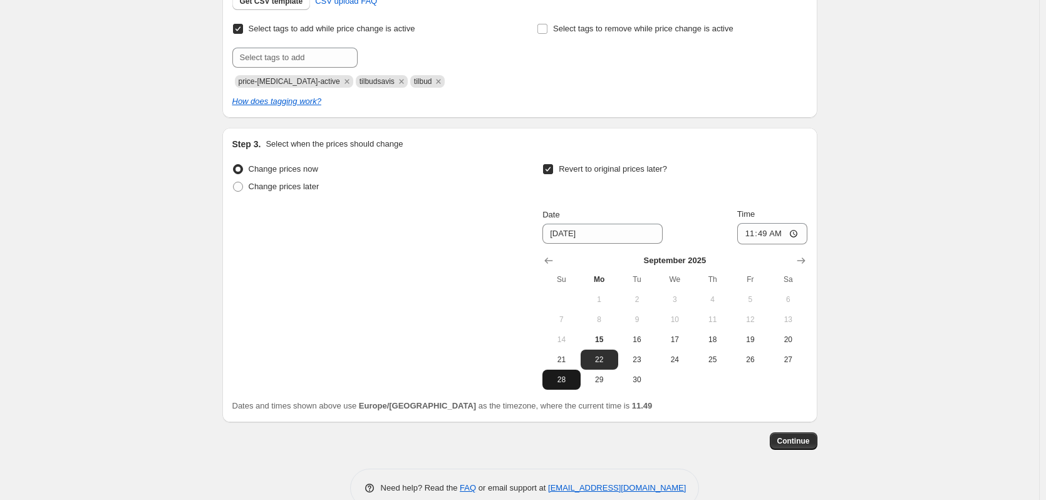
click at [569, 385] on button "28" at bounding box center [562, 380] width 38 height 20
type input "[DATE]"
click at [762, 234] on input "11:49" at bounding box center [772, 233] width 70 height 21
click at [780, 232] on input "23:49" at bounding box center [772, 233] width 70 height 21
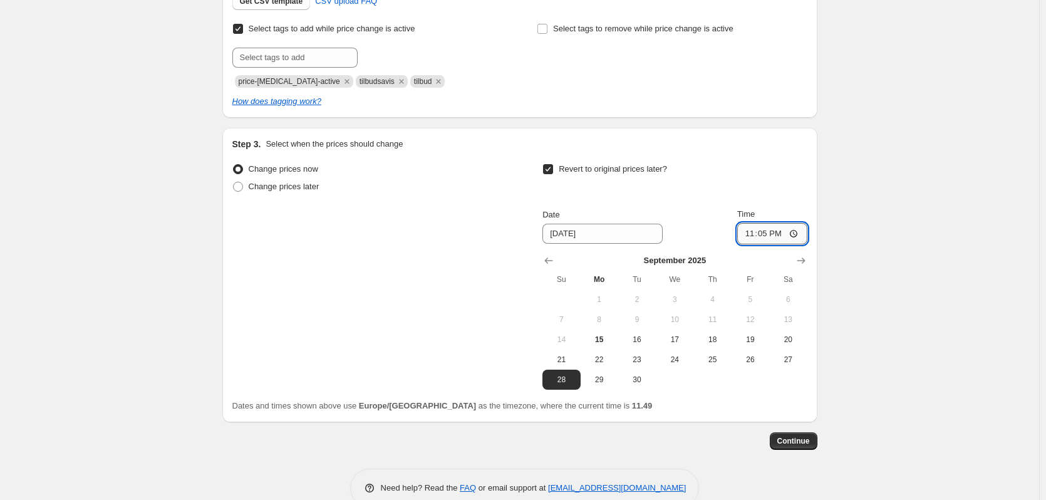
type input "23:59"
click at [910, 228] on div "Create new price [MEDICAL_DATA]. This page is ready Create new price [MEDICAL_D…" at bounding box center [519, 93] width 1039 height 865
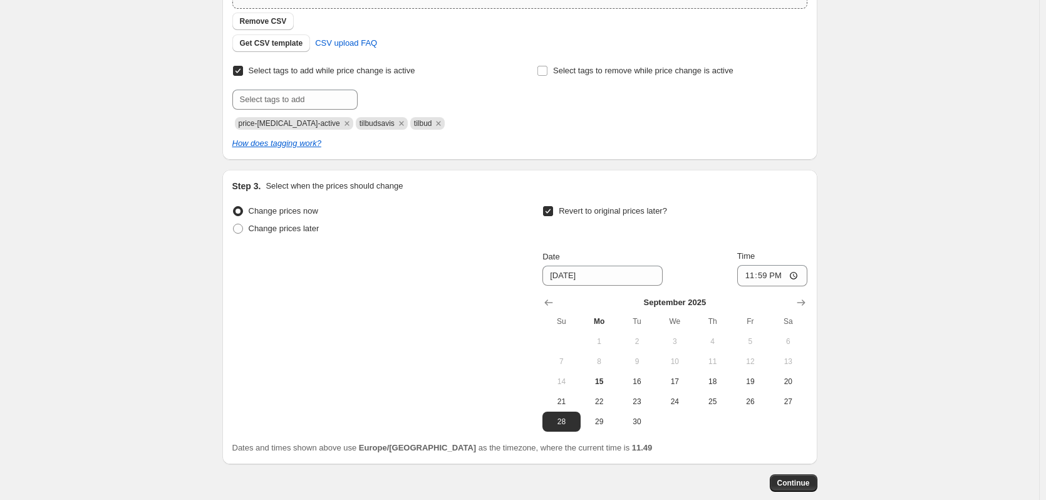
scroll to position [313, 0]
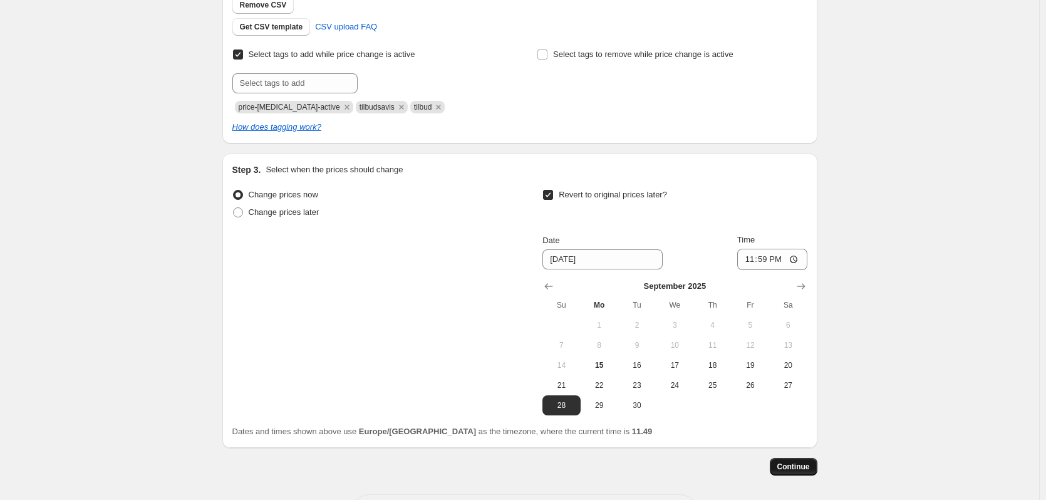
click at [795, 468] on span "Continue" at bounding box center [793, 467] width 33 height 10
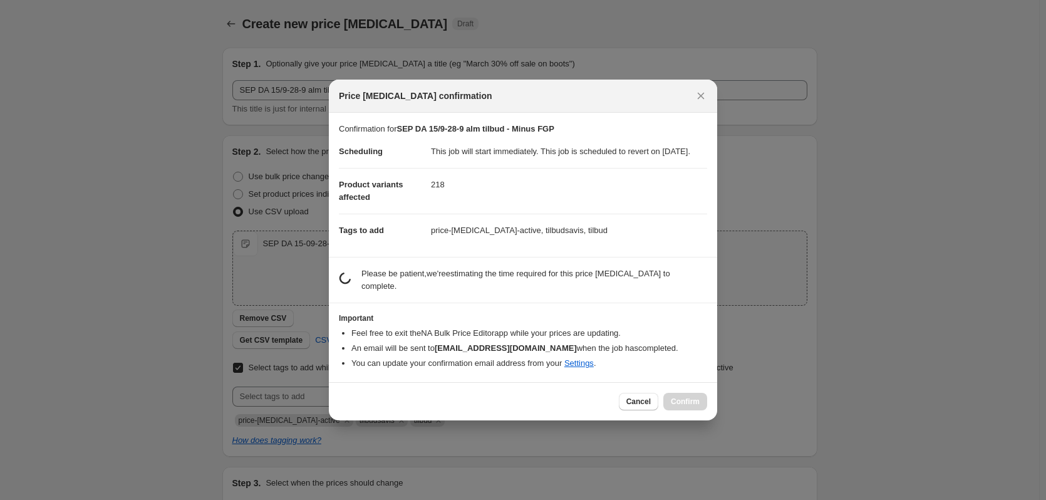
scroll to position [0, 0]
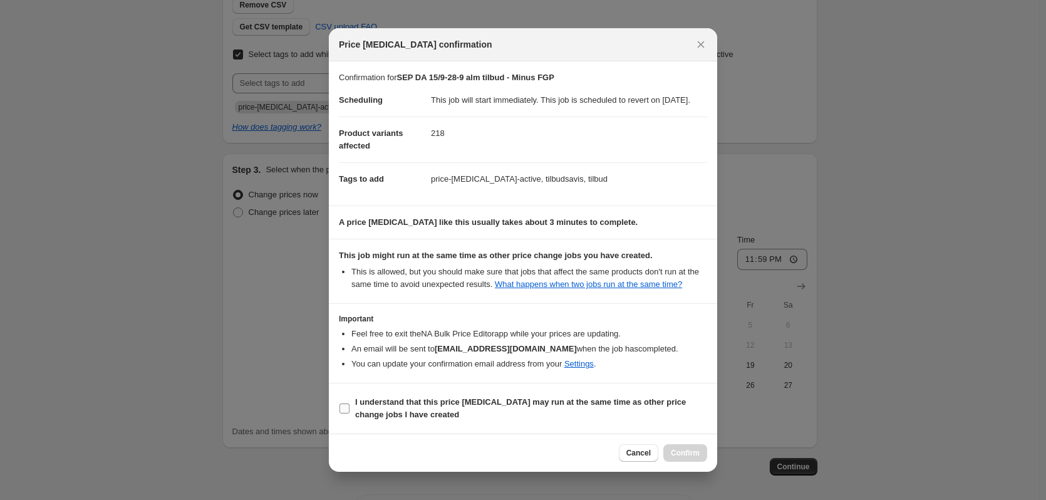
click at [346, 413] on input "I understand that this price [MEDICAL_DATA] may run at the same time as other p…" at bounding box center [345, 408] width 10 height 10
checkbox input "true"
click at [685, 458] on span "Confirm" at bounding box center [685, 453] width 29 height 10
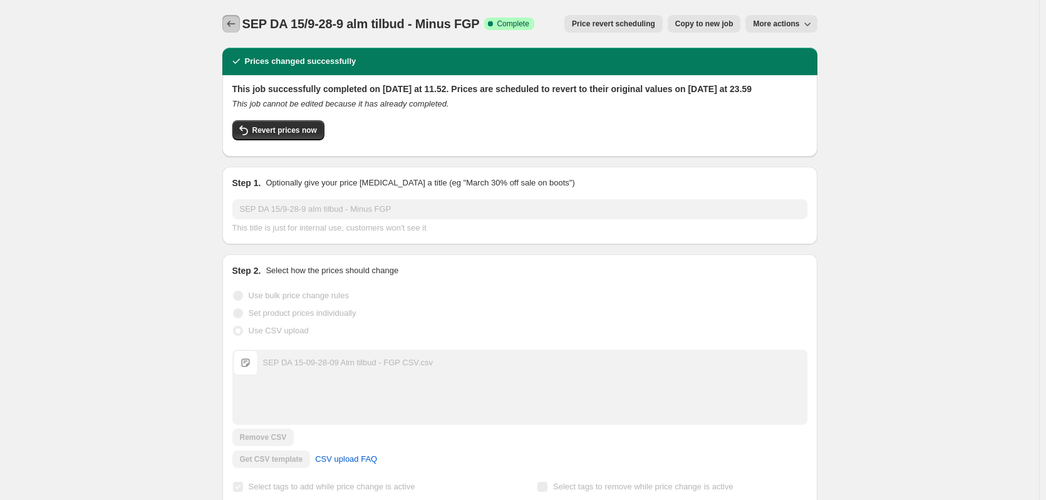
click at [237, 24] on icon "Price change jobs" at bounding box center [231, 24] width 13 height 13
